Goal: Information Seeking & Learning: Learn about a topic

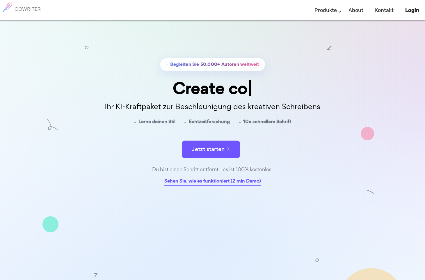
click at [236, 181] on link "Sehen Sie, wie es funktioniert (2 min Demo)" at bounding box center [212, 181] width 97 height 9
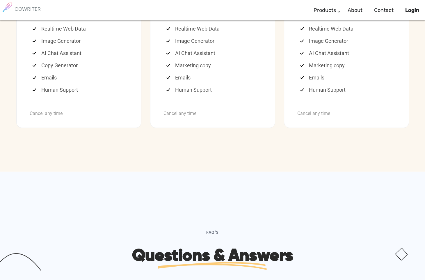
scroll to position [1446, 0]
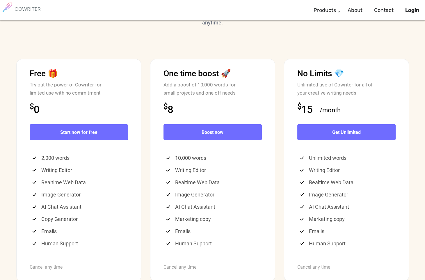
drag, startPoint x: 162, startPoint y: 116, endPoint x: 199, endPoint y: 114, distance: 37.3
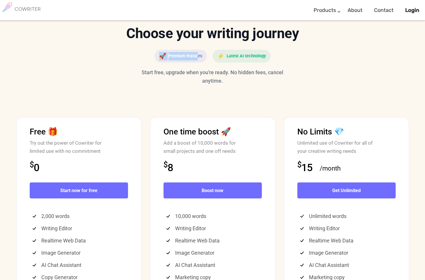
scroll to position [1323, 0]
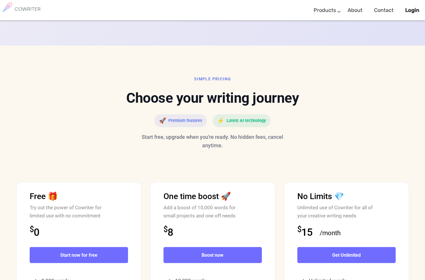
click at [213, 83] on div "SIMPLE PRICING" at bounding box center [213, 79] width 384 height 8
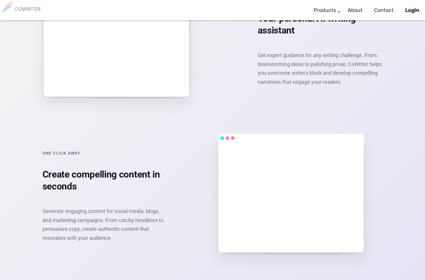
scroll to position [770, 0]
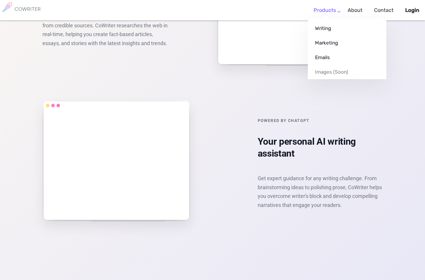
click at [335, 10] on link "Products" at bounding box center [324, 10] width 22 height 17
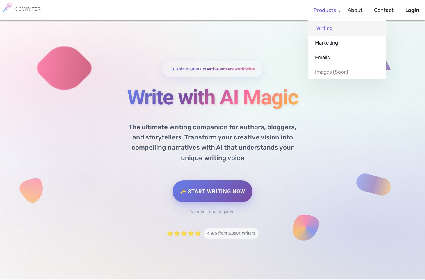
click at [324, 29] on link "Writing" at bounding box center [347, 28] width 79 height 15
